Goal: Task Accomplishment & Management: Manage account settings

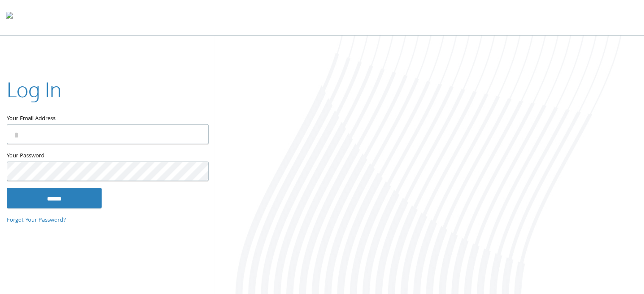
type input "**********"
click at [52, 204] on input "******" at bounding box center [54, 198] width 95 height 20
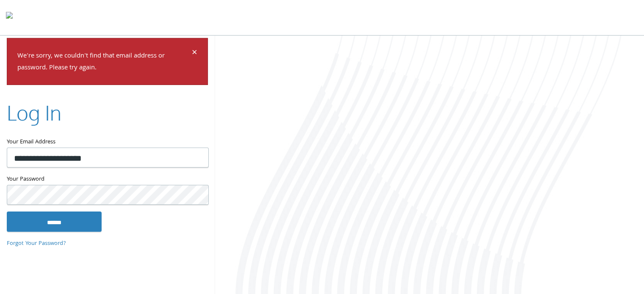
type input "**********"
click at [31, 221] on input "******" at bounding box center [54, 222] width 95 height 20
